Goal: Task Accomplishment & Management: Use online tool/utility

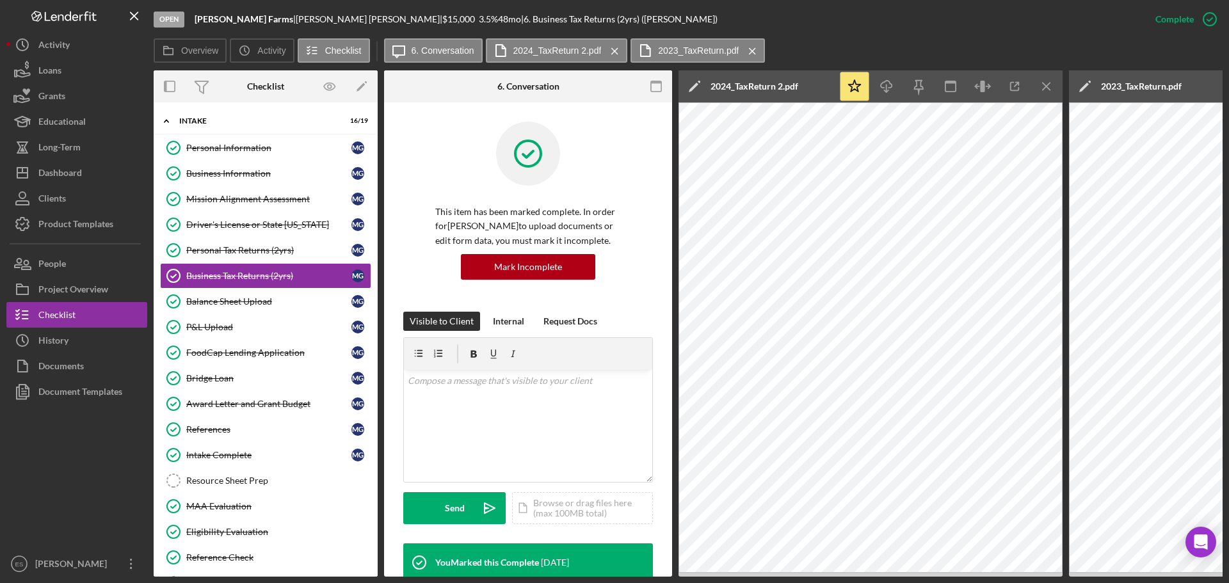
scroll to position [334, 0]
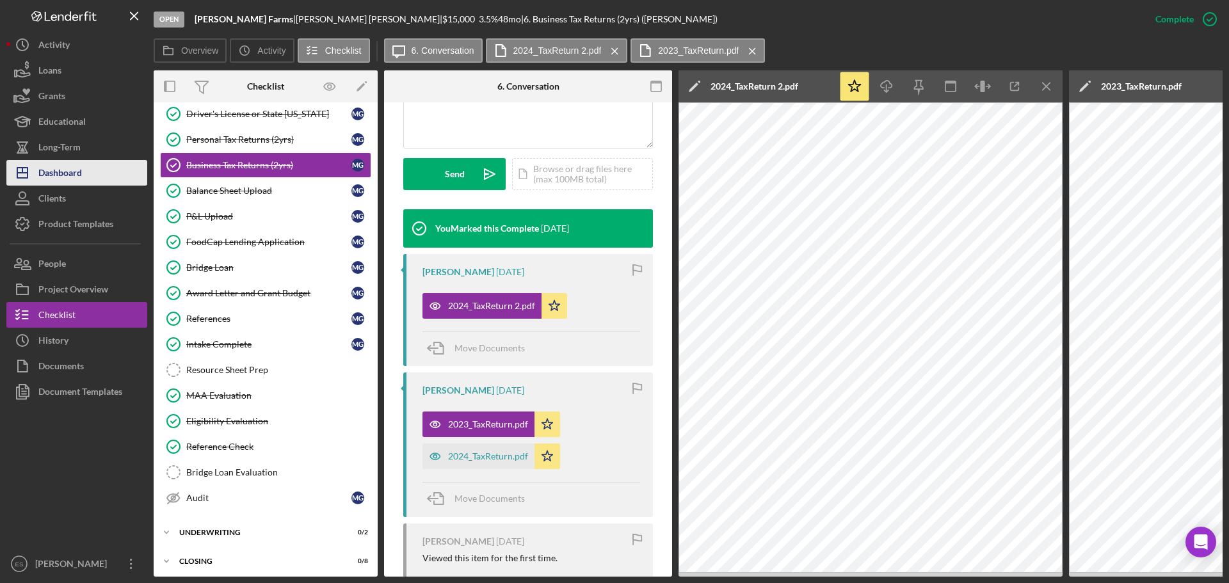
click at [75, 172] on div "Dashboard" at bounding box center [60, 174] width 44 height 29
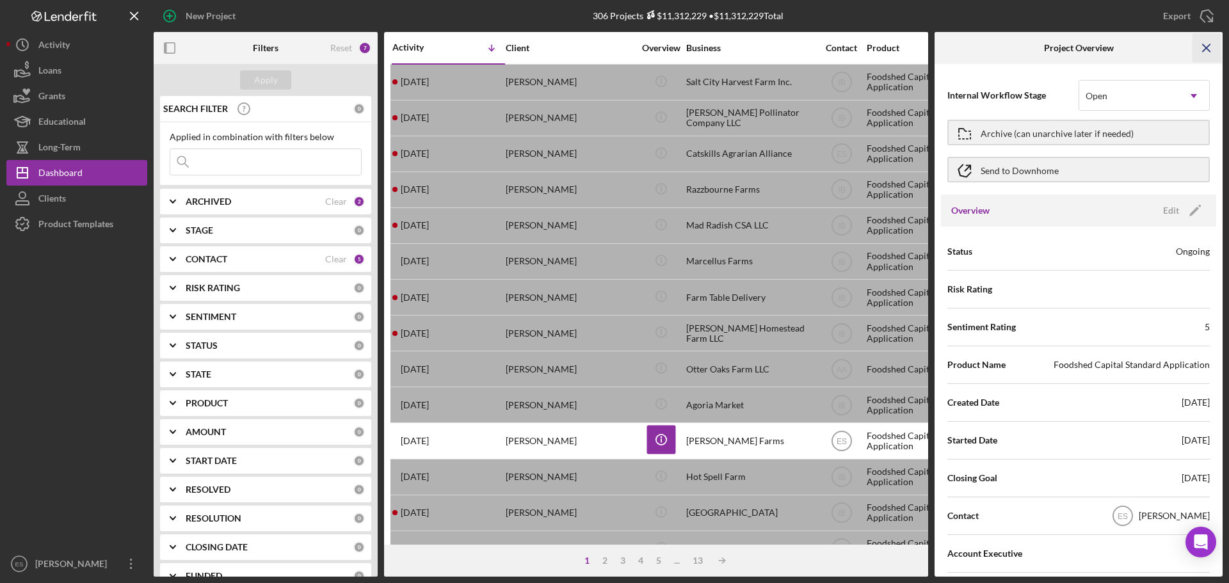
click at [1203, 51] on line "button" at bounding box center [1206, 47] width 7 height 7
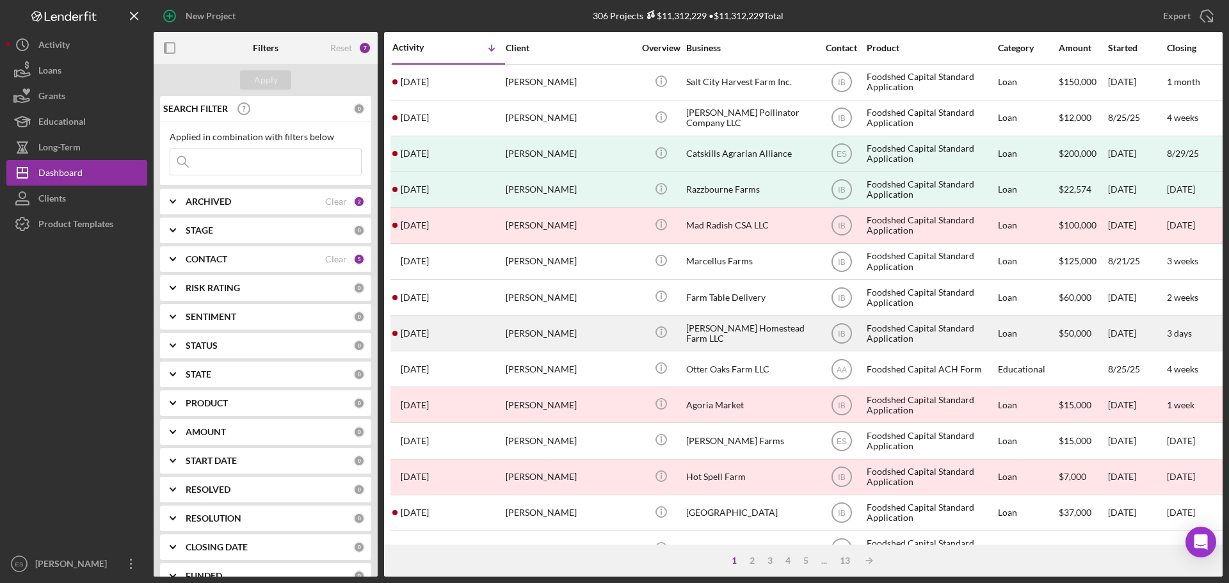
click at [618, 330] on div "[PERSON_NAME]" at bounding box center [570, 333] width 128 height 34
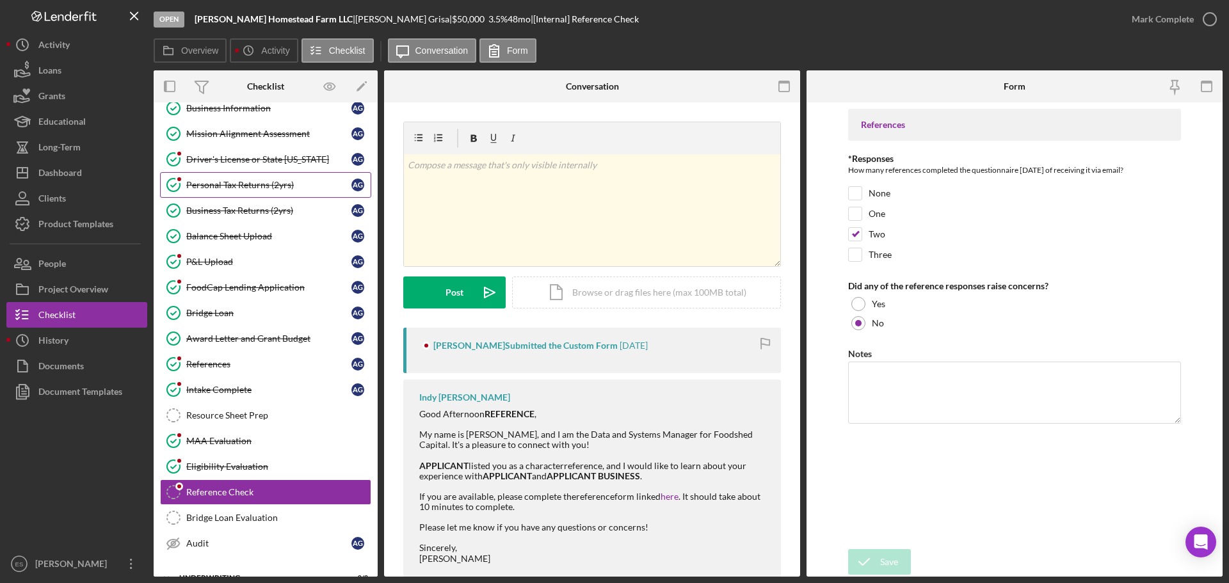
scroll to position [14, 0]
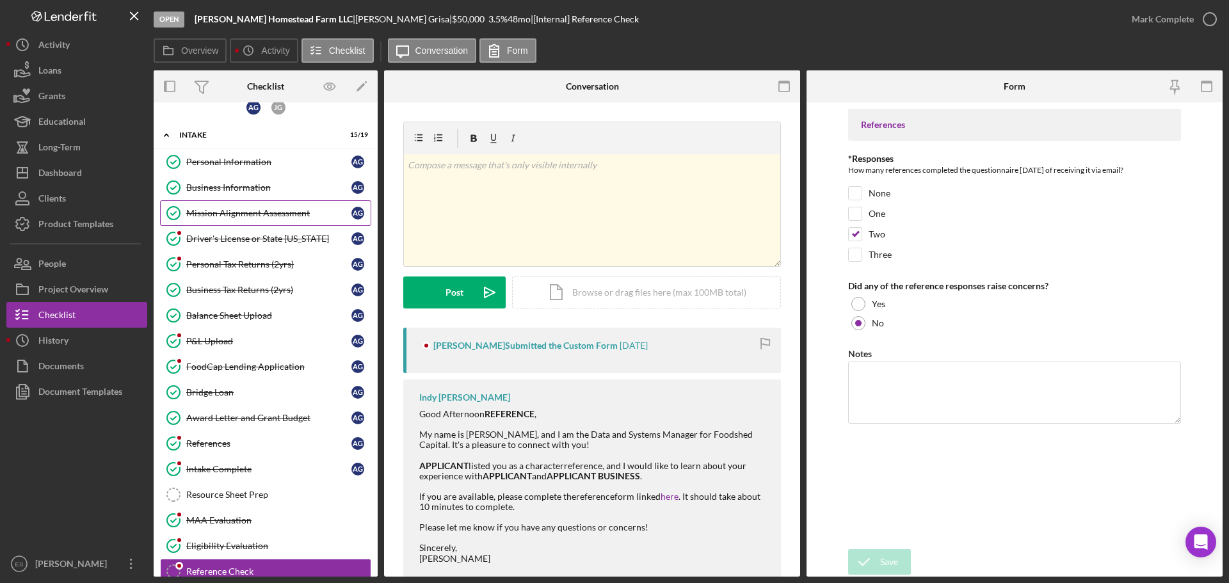
click at [278, 214] on div "Mission Alignment Assessment" at bounding box center [268, 213] width 165 height 10
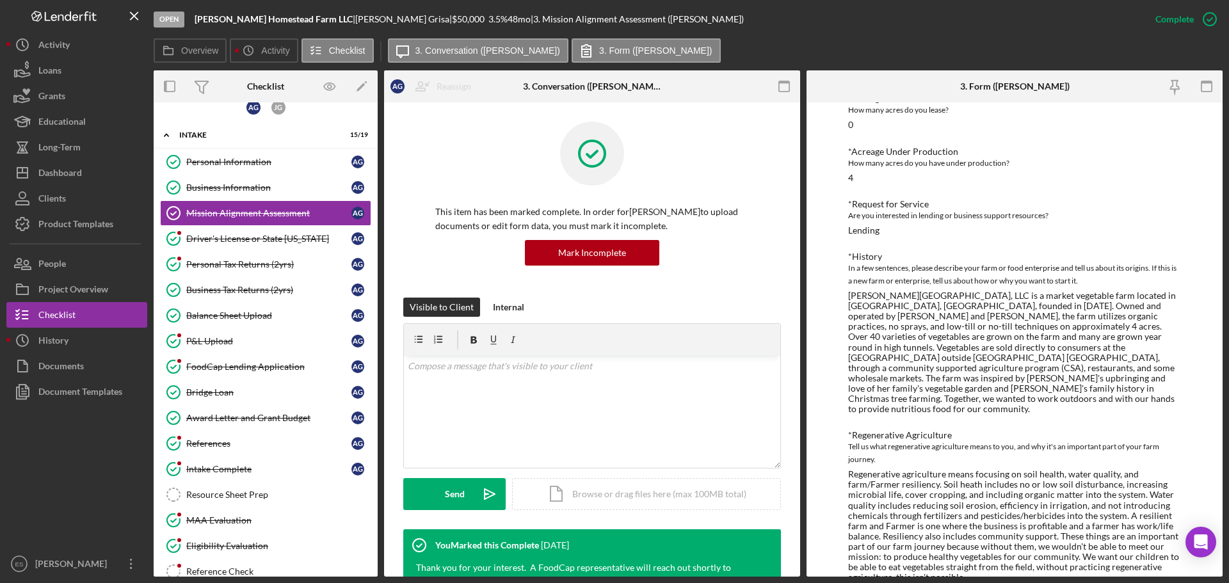
scroll to position [192, 0]
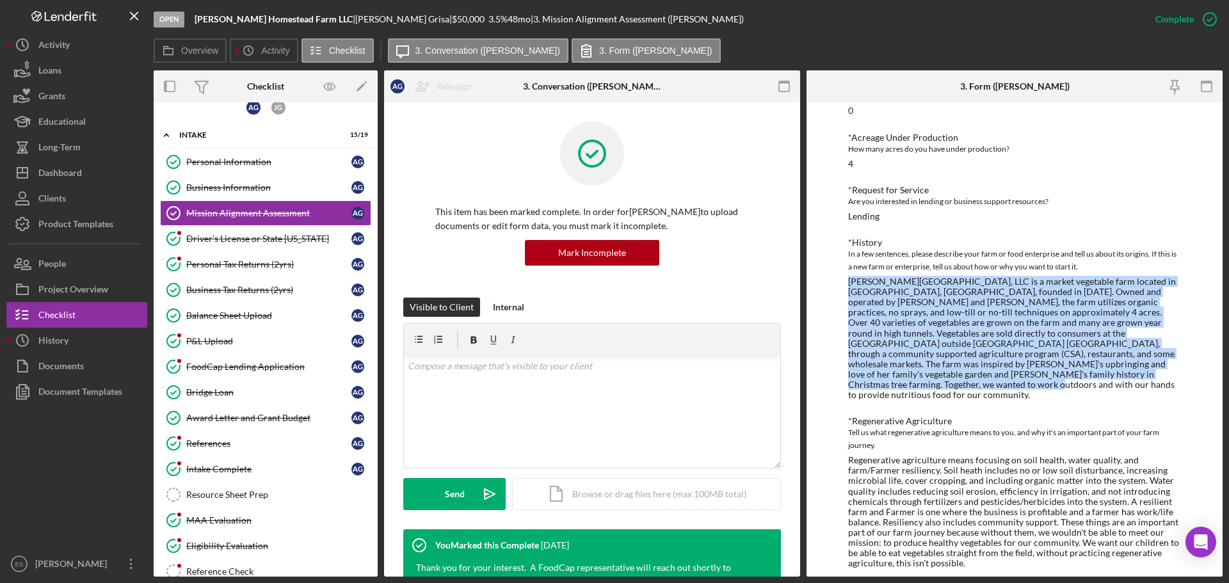
drag, startPoint x: 848, startPoint y: 280, endPoint x: 1044, endPoint y: 385, distance: 222.8
click at [1044, 385] on div "[PERSON_NAME][GEOGRAPHIC_DATA], LLC is a market vegetable farm located in [GEOG…" at bounding box center [1014, 339] width 333 height 124
copy div "[PERSON_NAME][GEOGRAPHIC_DATA], LLC is a market vegetable farm located in [GEOG…"
click at [1018, 341] on div "[PERSON_NAME][GEOGRAPHIC_DATA], LLC is a market vegetable farm located in [GEOG…" at bounding box center [1014, 339] width 333 height 124
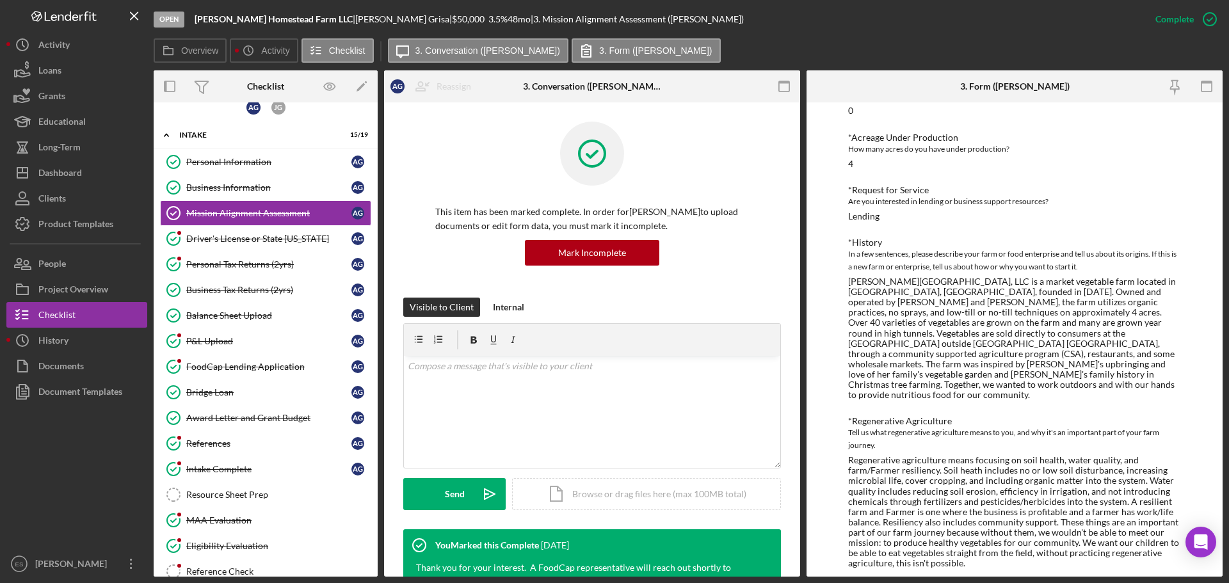
drag, startPoint x: 924, startPoint y: 351, endPoint x: 861, endPoint y: 304, distance: 78.6
click at [922, 350] on div "[PERSON_NAME][GEOGRAPHIC_DATA], LLC is a market vegetable farm located in [GEOG…" at bounding box center [1014, 339] width 333 height 124
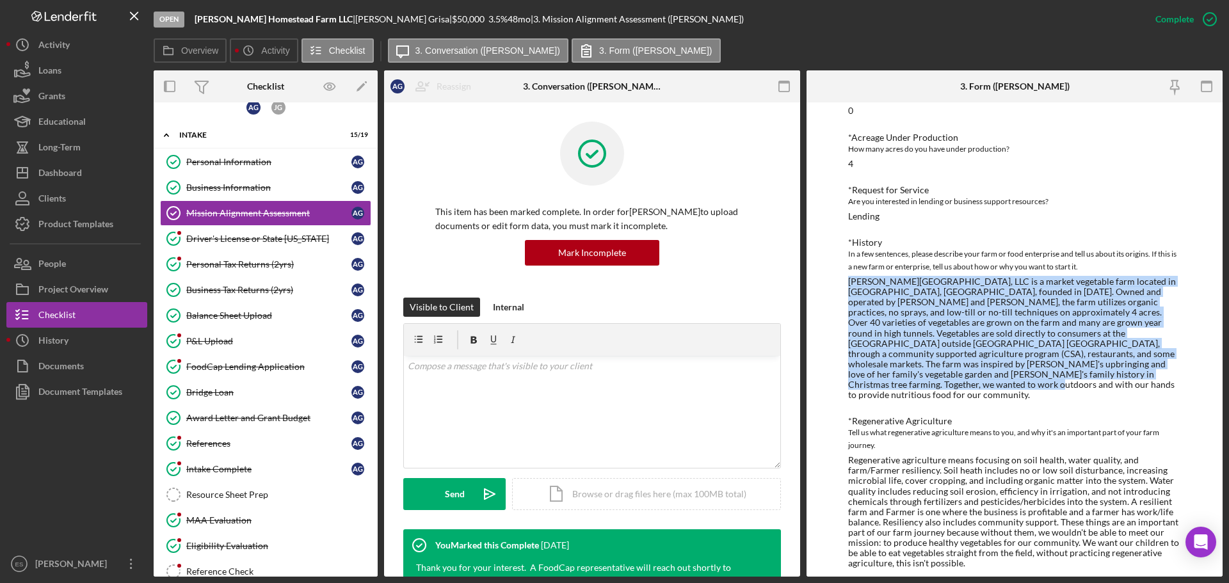
drag, startPoint x: 849, startPoint y: 280, endPoint x: 926, endPoint y: 389, distance: 133.6
click at [926, 389] on div "[PERSON_NAME][GEOGRAPHIC_DATA], LLC is a market vegetable farm located in [GEOG…" at bounding box center [1014, 339] width 333 height 124
copy div "[PERSON_NAME][GEOGRAPHIC_DATA], LLC is a market vegetable farm located in [GEOG…"
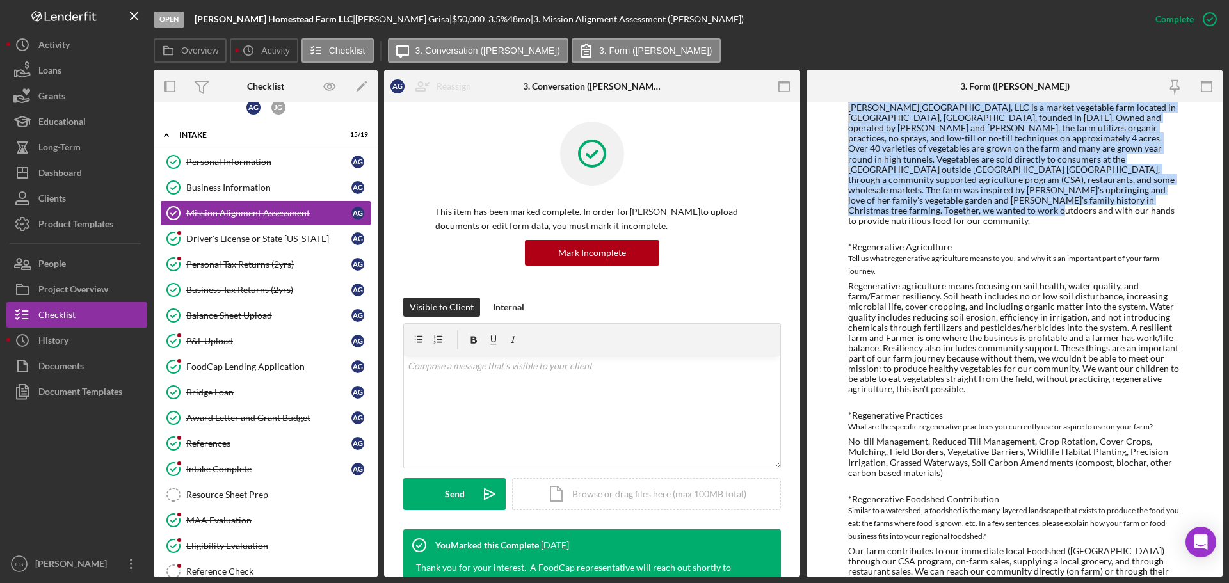
scroll to position [384, 0]
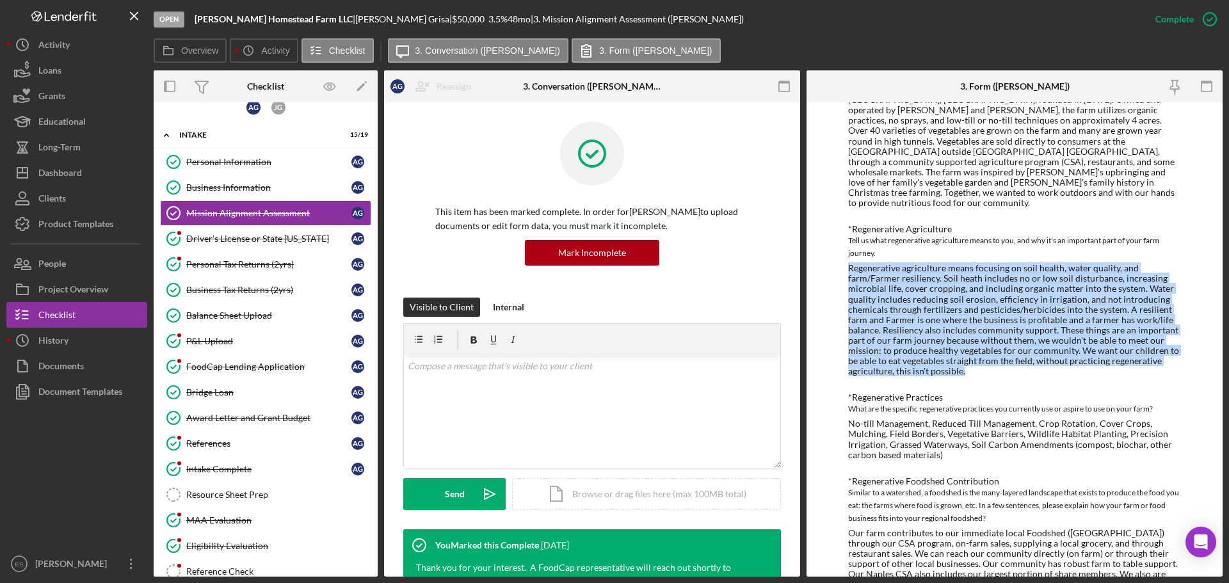
drag, startPoint x: 849, startPoint y: 259, endPoint x: 990, endPoint y: 357, distance: 171.5
click at [990, 357] on div "Regenerative agriculture means focusing on soil health, water quality, and farm…" at bounding box center [1014, 319] width 333 height 113
copy div "Regenerative agriculture means focusing on soil health, water quality, and farm…"
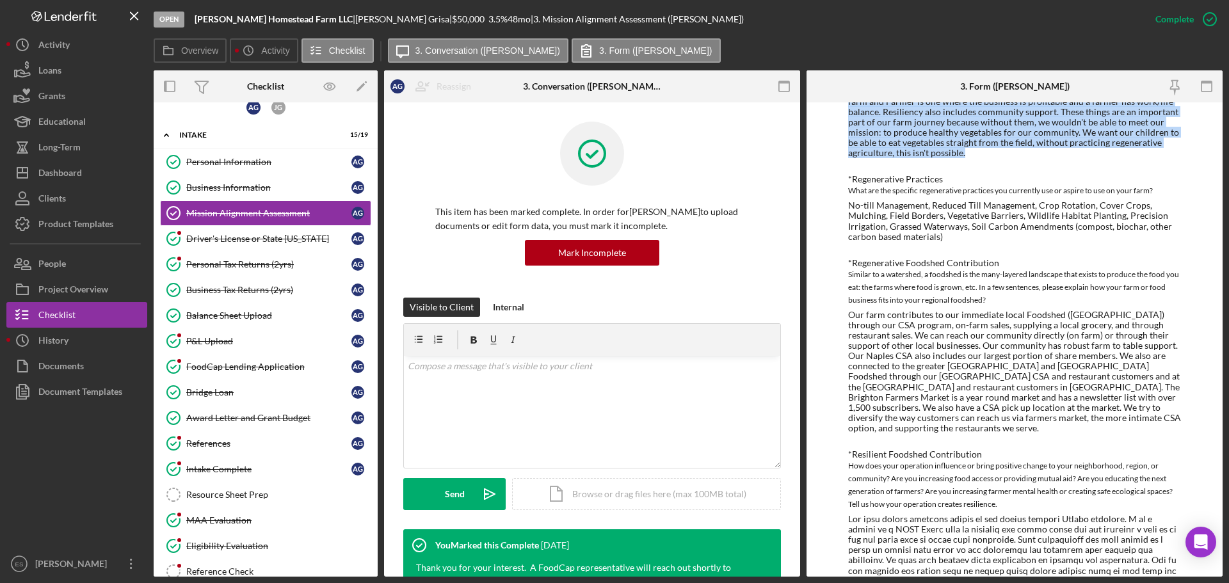
scroll to position [704, 0]
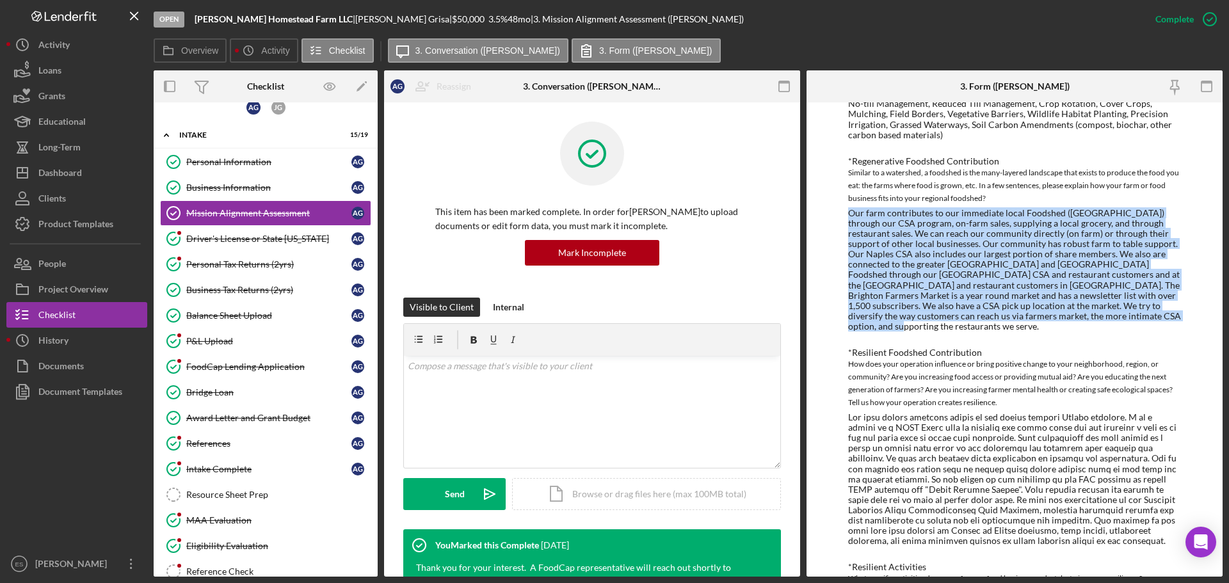
drag, startPoint x: 848, startPoint y: 204, endPoint x: 1106, endPoint y: 308, distance: 278.3
click at [1106, 308] on div "Our farm contributes to our immediate local Foodshed ([GEOGRAPHIC_DATA]) throug…" at bounding box center [1014, 270] width 333 height 124
copy div "Our farm contributes to our immediate local Foodshed ([GEOGRAPHIC_DATA]) throug…"
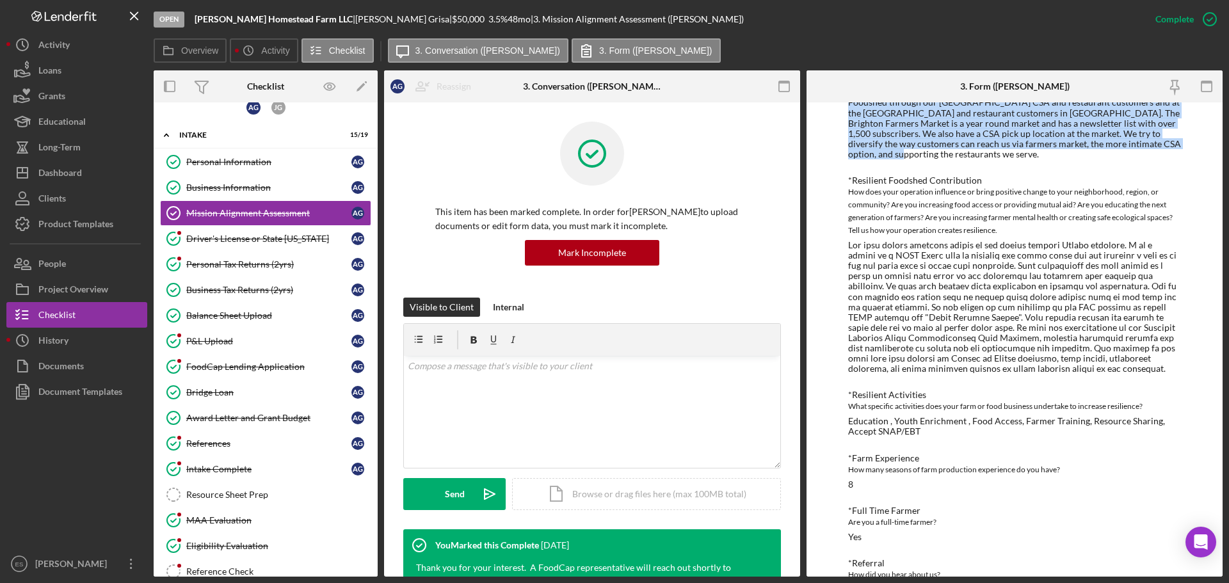
scroll to position [896, 0]
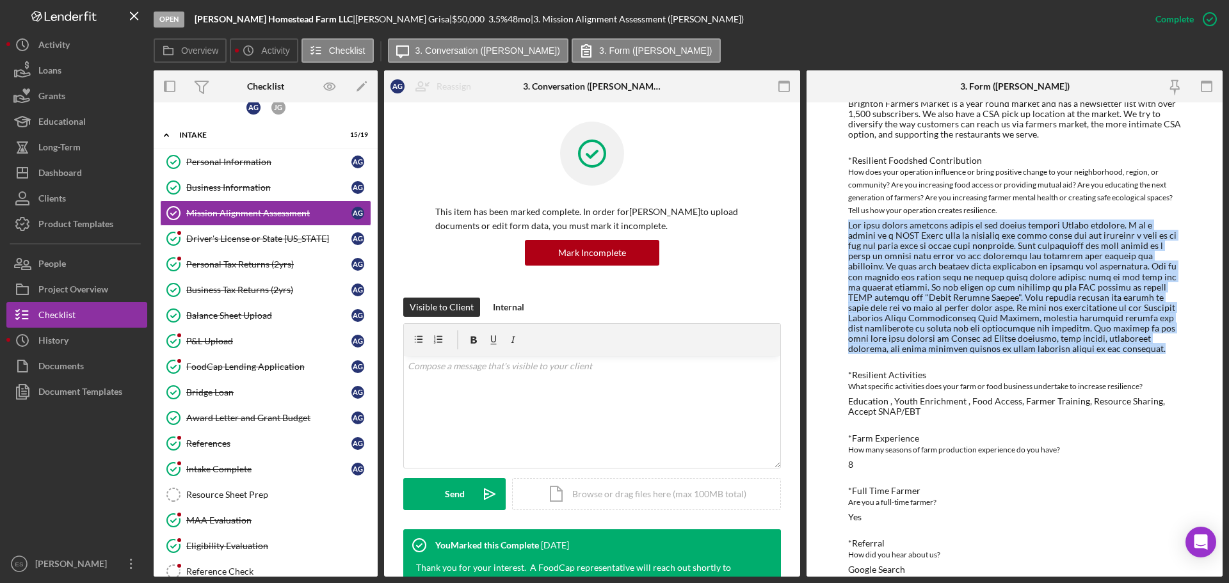
drag, startPoint x: 849, startPoint y: 204, endPoint x: 1072, endPoint y: 328, distance: 254.5
click at [1072, 328] on div at bounding box center [1014, 287] width 333 height 134
copy div "Our farm brings positive change to our region through Farmer training. I am a m…"
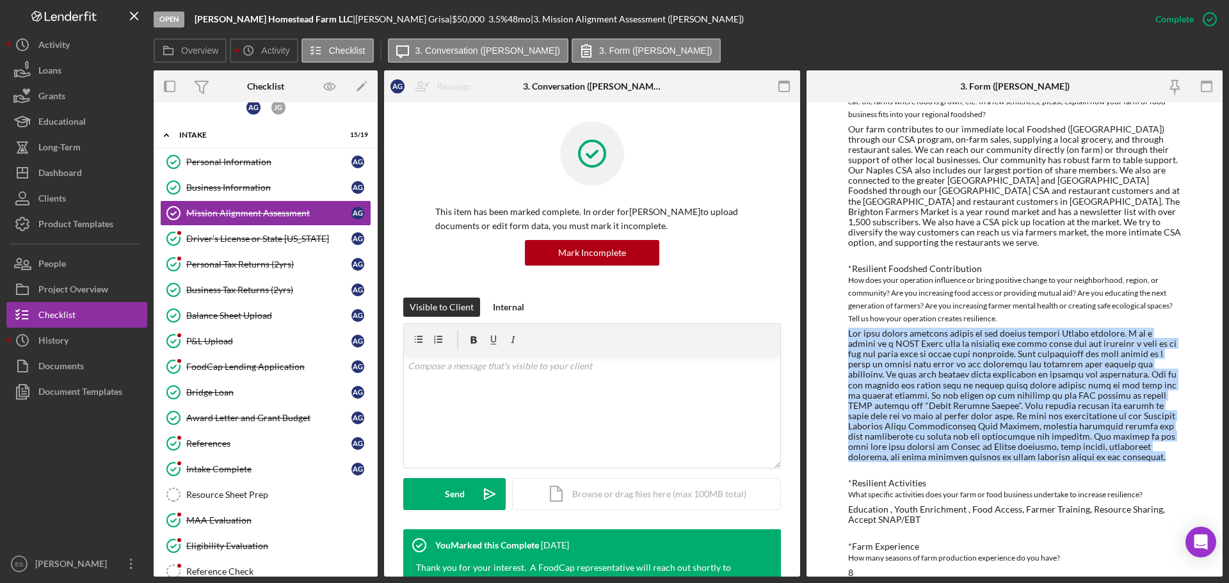
scroll to position [821, 0]
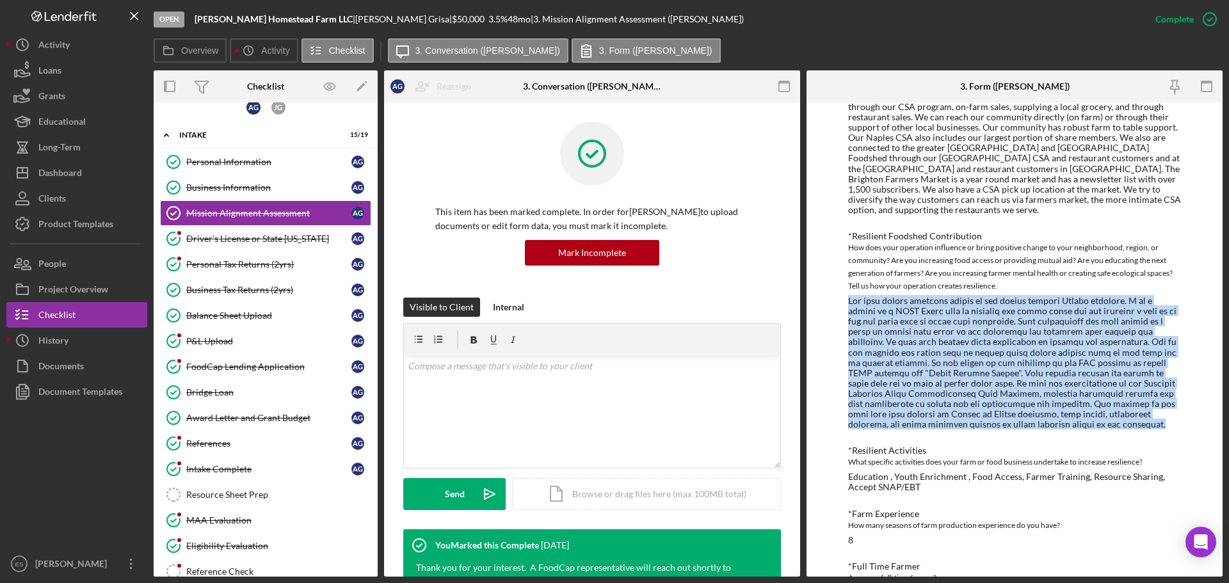
click at [1083, 405] on div at bounding box center [1014, 363] width 333 height 134
click at [1043, 373] on div at bounding box center [1014, 363] width 333 height 134
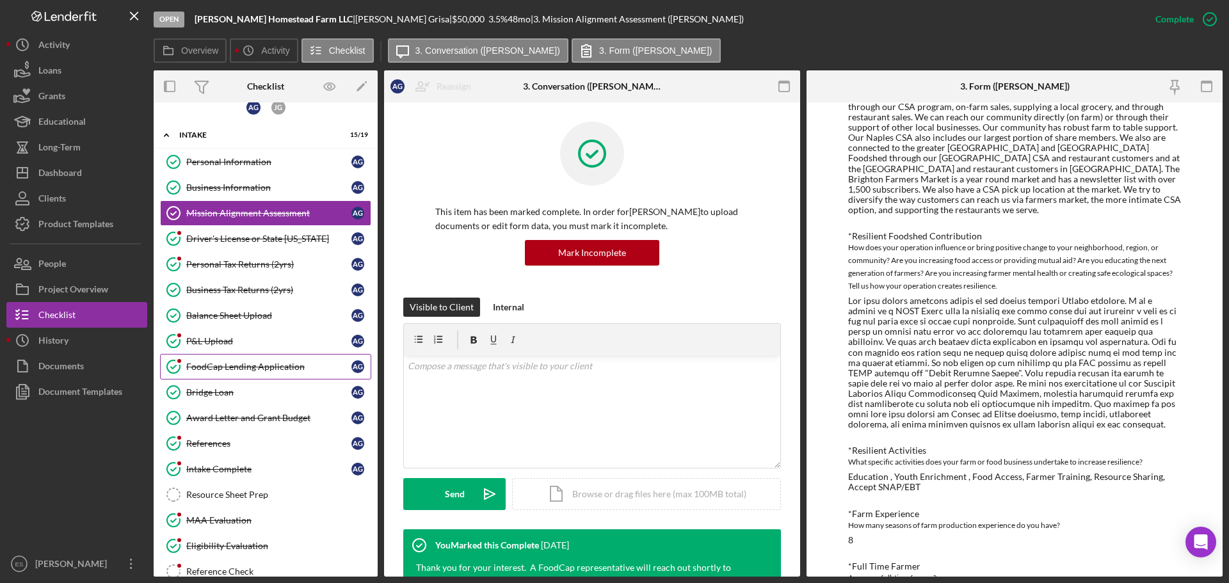
click at [250, 365] on div "FoodCap Lending Application" at bounding box center [268, 367] width 165 height 10
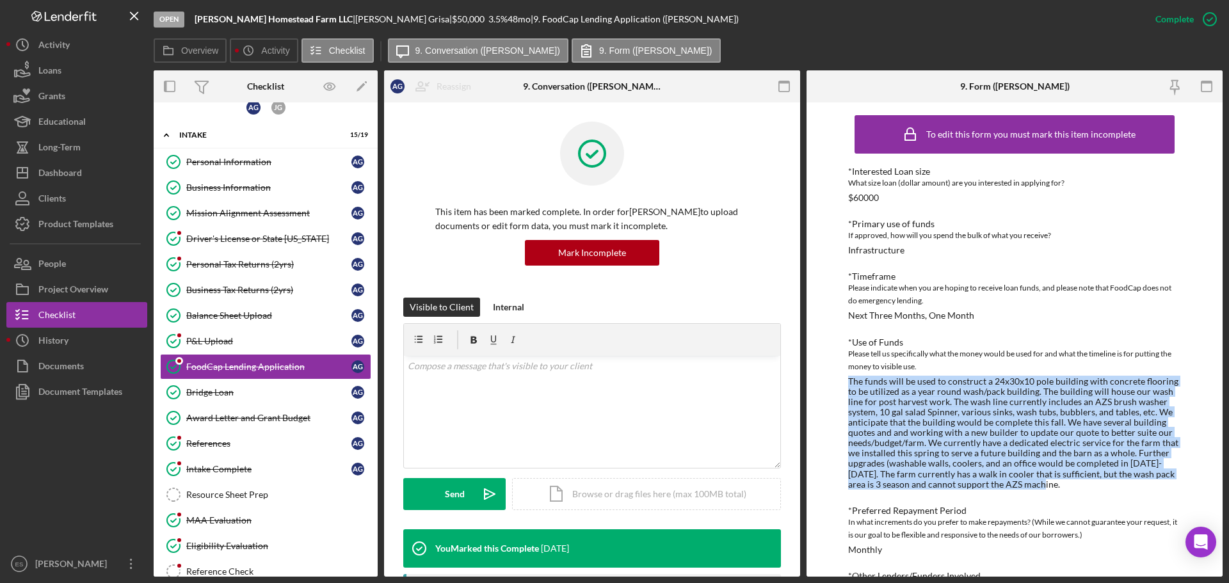
drag, startPoint x: 849, startPoint y: 380, endPoint x: 1033, endPoint y: 488, distance: 214.1
click at [1033, 488] on div "The funds will be used to construct a 24x30x10 pole building with concrete floo…" at bounding box center [1014, 432] width 333 height 113
copy div "The funds will be used to construct a 24x30x10 pole building with concrete floo…"
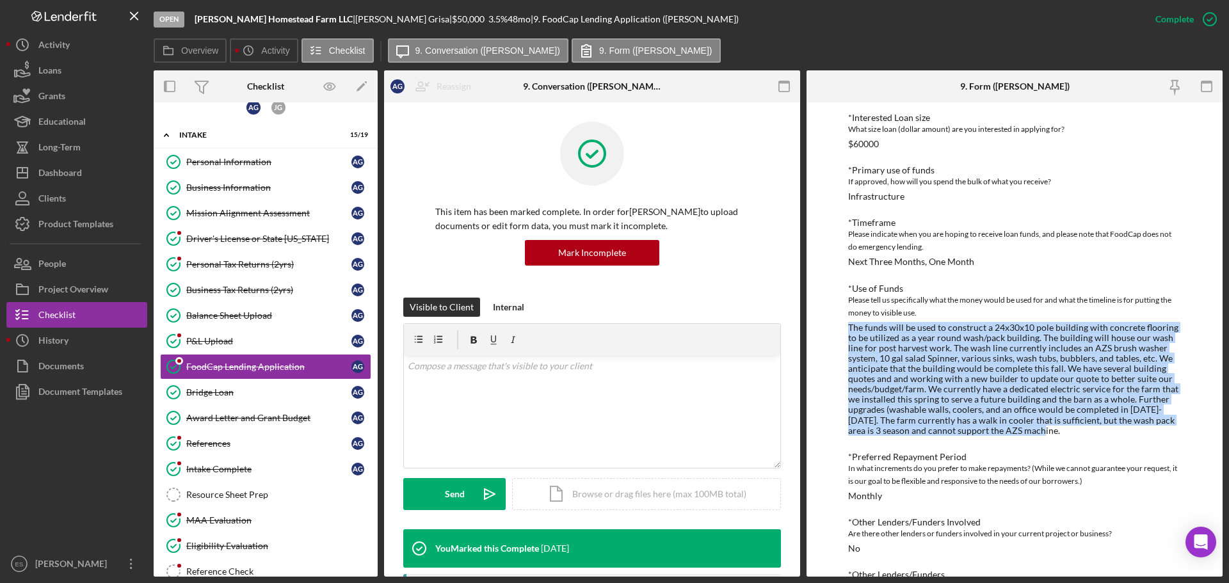
scroll to position [320, 0]
